Goal: Task Accomplishment & Management: Manage account settings

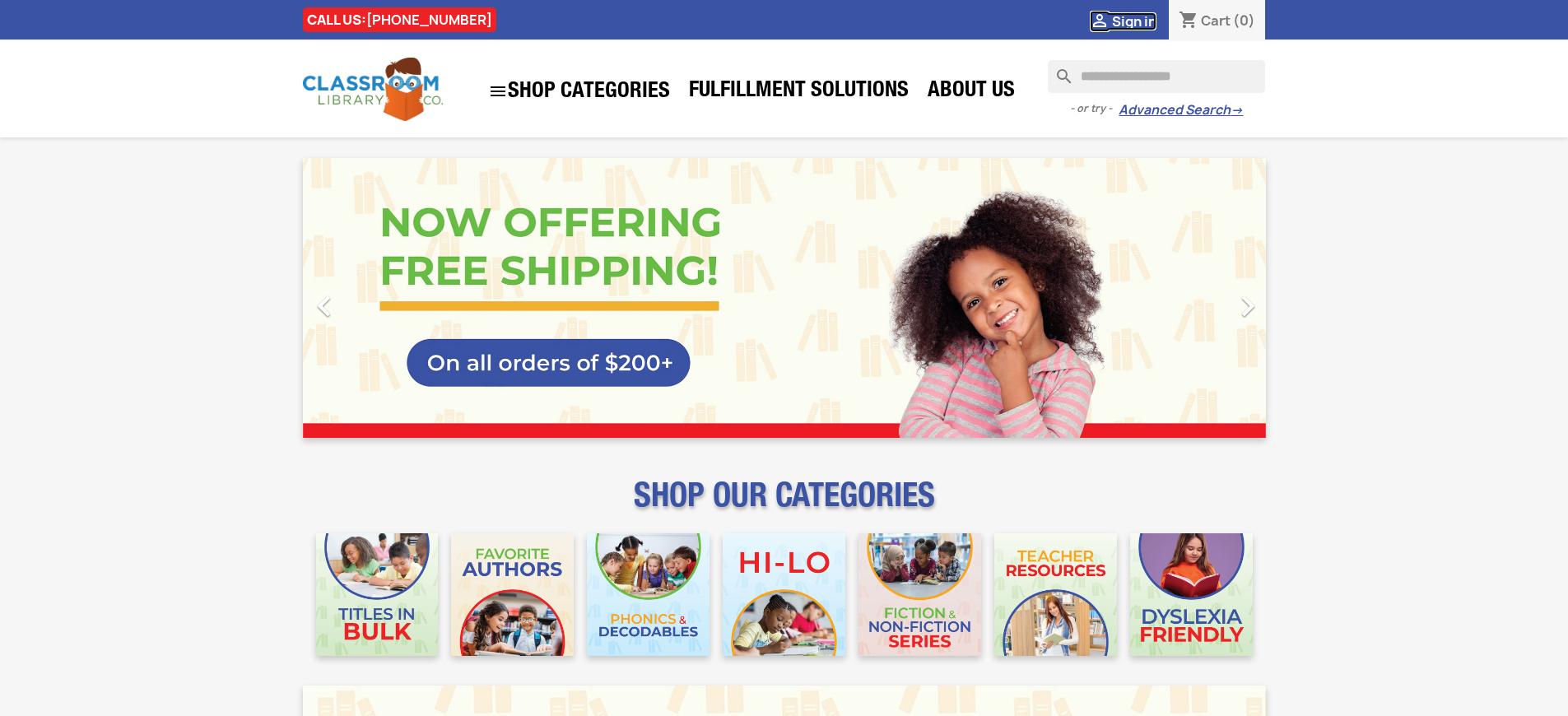
click at [1141, 20] on span "Sign in" at bounding box center [1134, 21] width 44 height 18
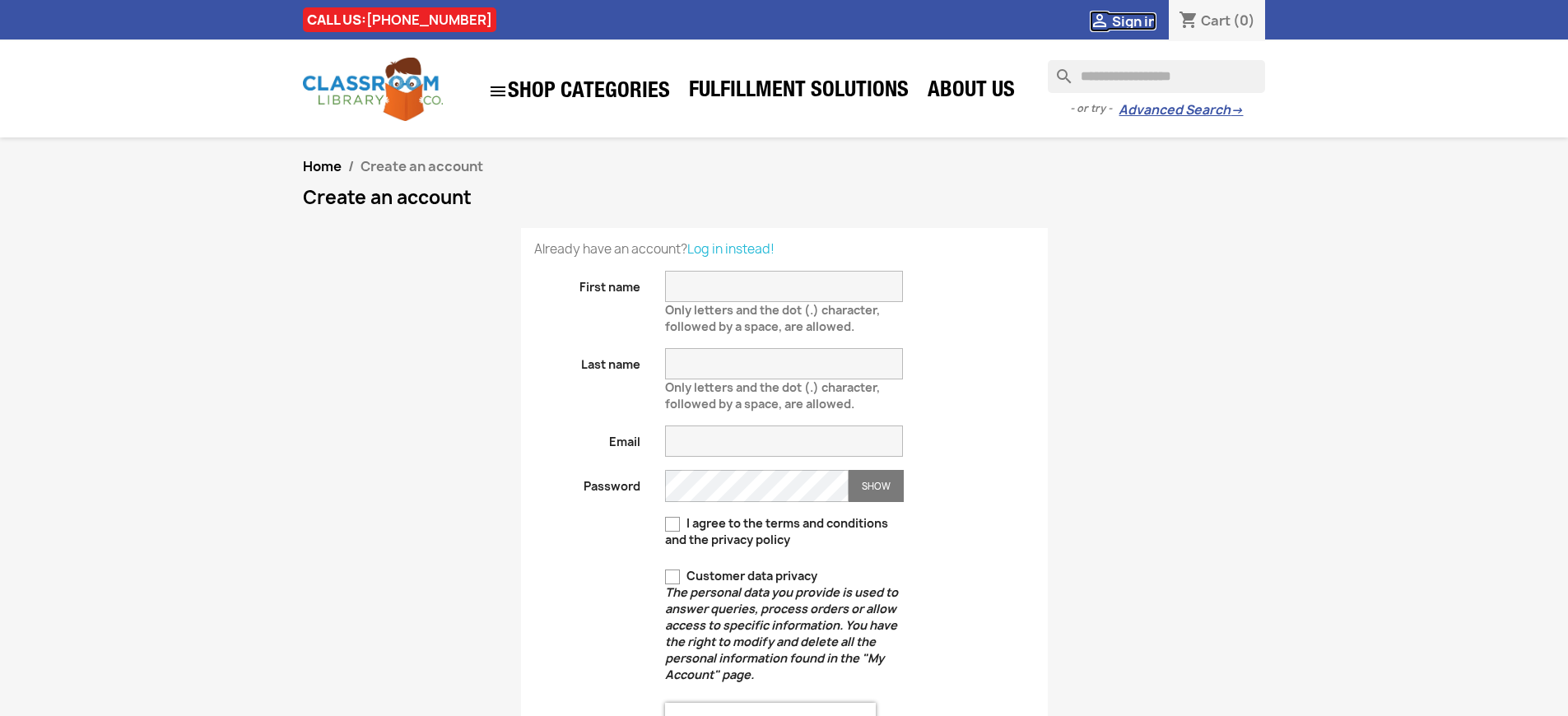
click at [1141, 20] on span "Sign in" at bounding box center [1134, 21] width 44 height 18
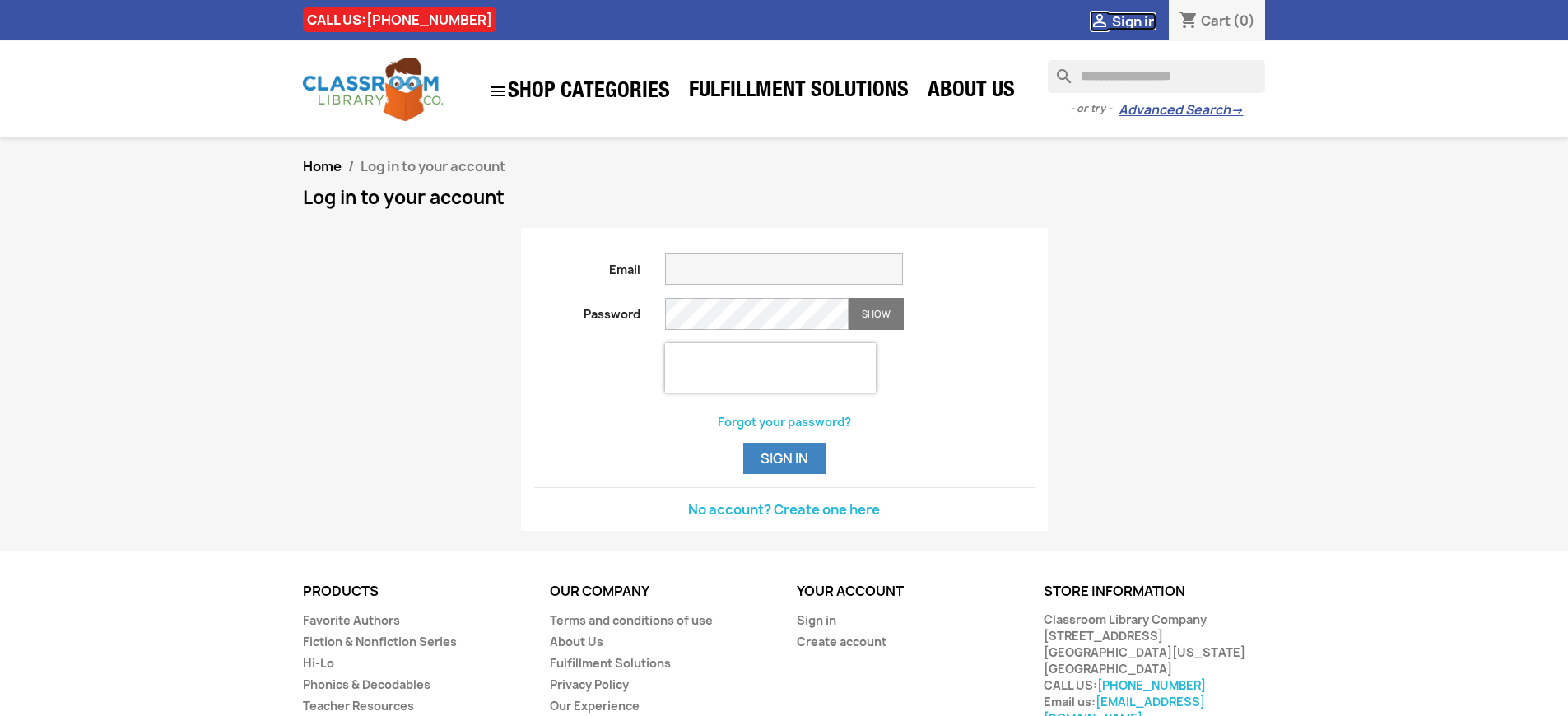
click at [1141, 20] on span "Sign in" at bounding box center [1134, 21] width 44 height 18
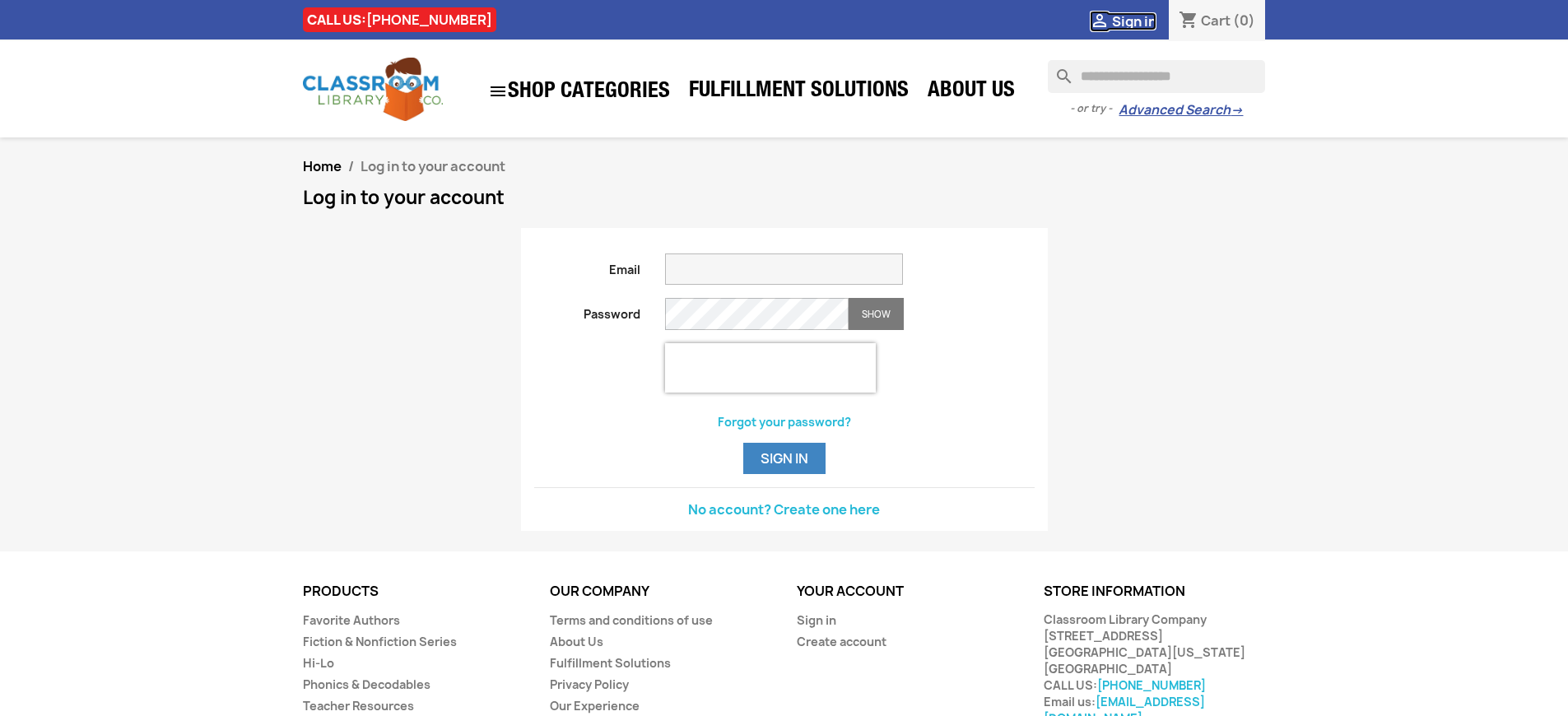
click at [1141, 20] on span "Sign in" at bounding box center [1134, 21] width 44 height 18
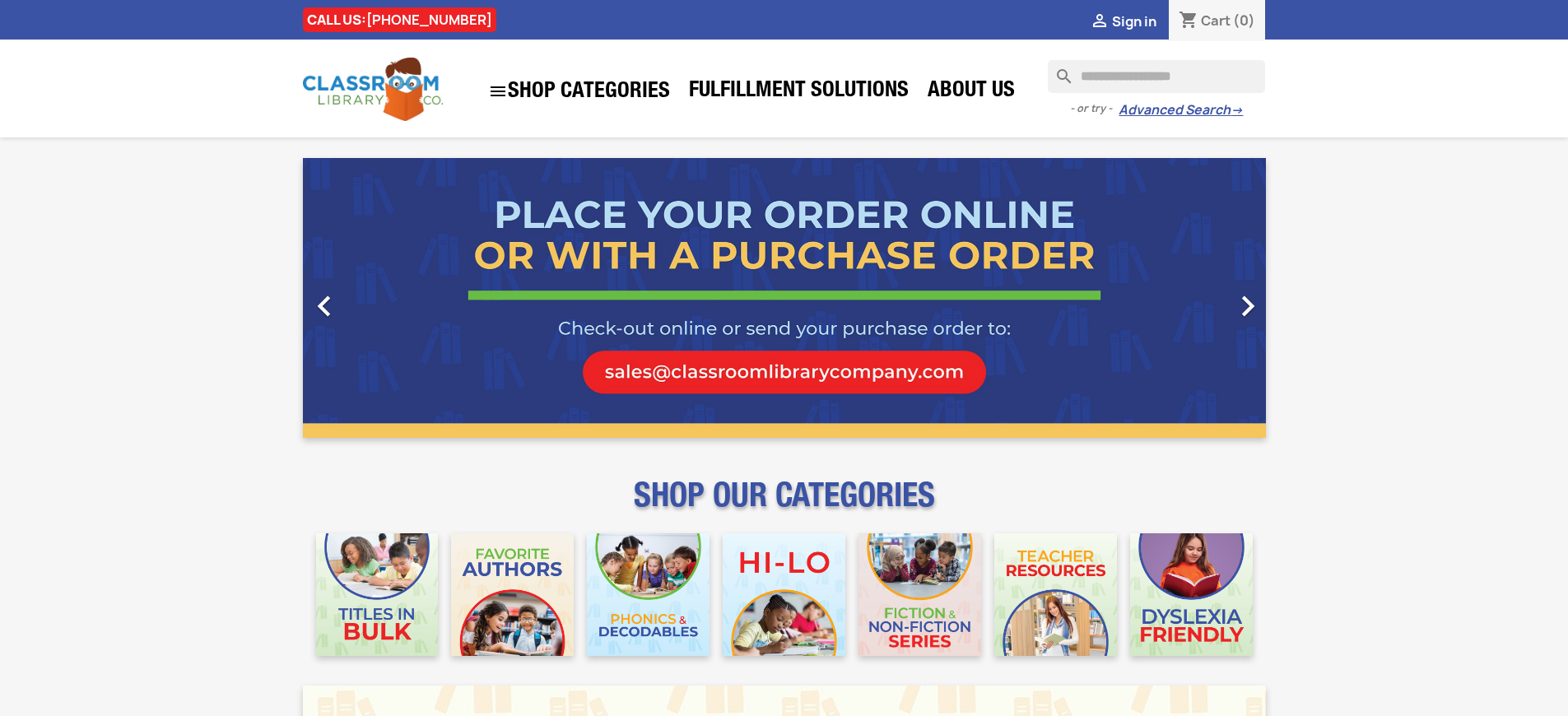
click at [1141, 20] on span "Sign in" at bounding box center [1134, 21] width 44 height 18
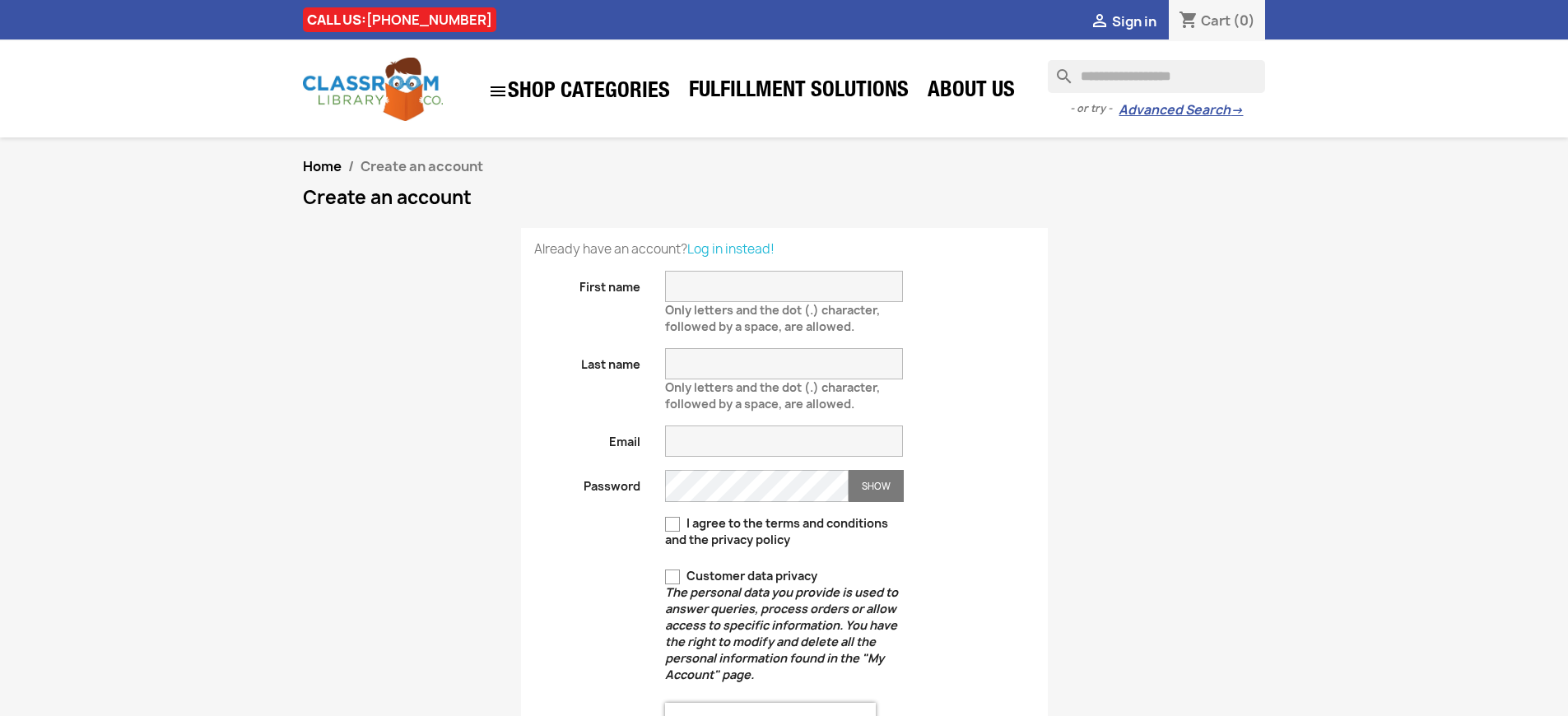
click at [1141, 20] on span "Sign in" at bounding box center [1134, 21] width 44 height 18
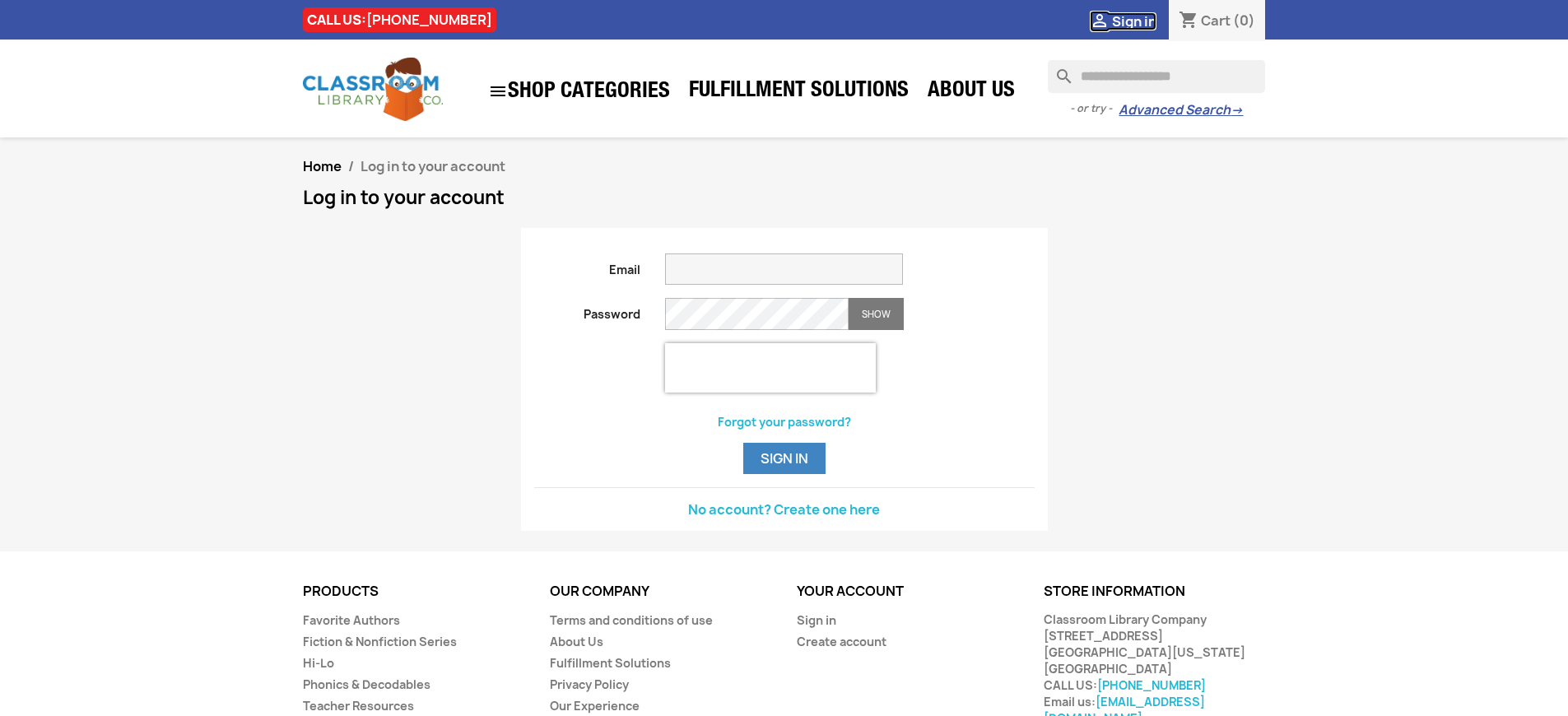
click at [1141, 20] on span "Sign in" at bounding box center [1134, 21] width 44 height 18
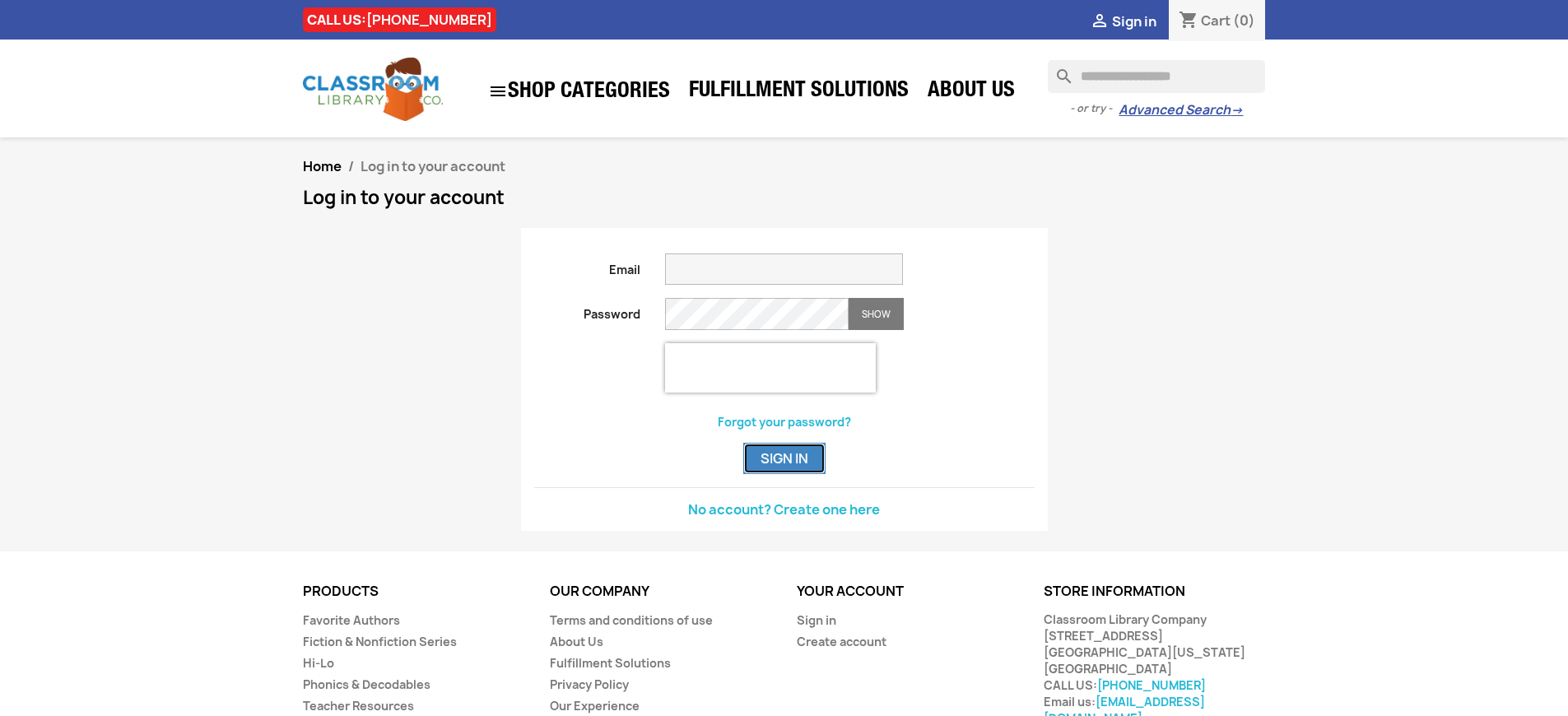
click at [784, 475] on button "Sign in" at bounding box center [784, 459] width 82 height 31
